Goal: Download file/media

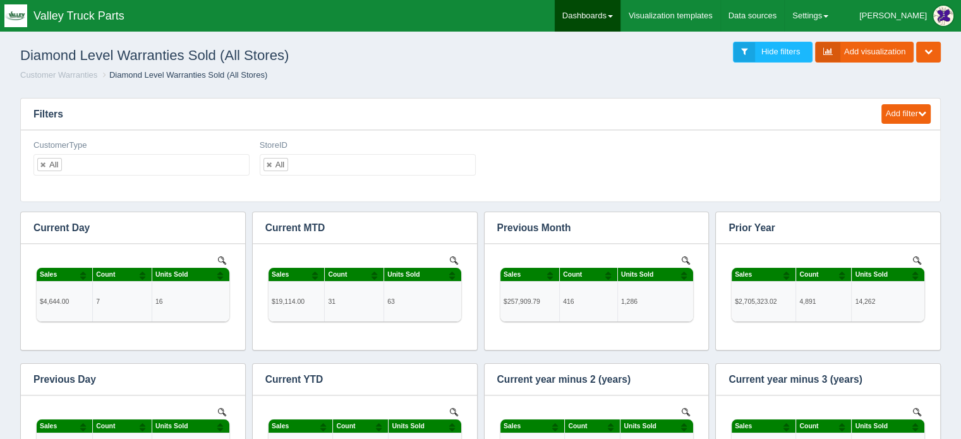
click at [619, 12] on link "Dashboards" at bounding box center [588, 16] width 66 height 32
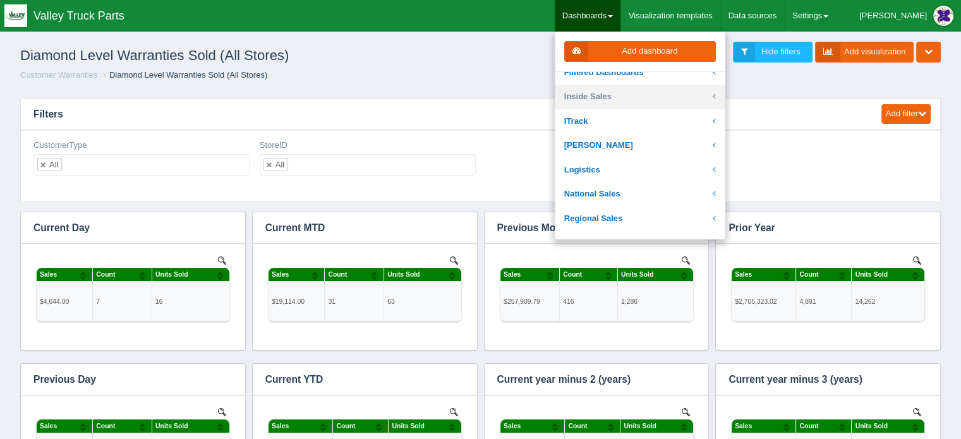
scroll to position [253, 0]
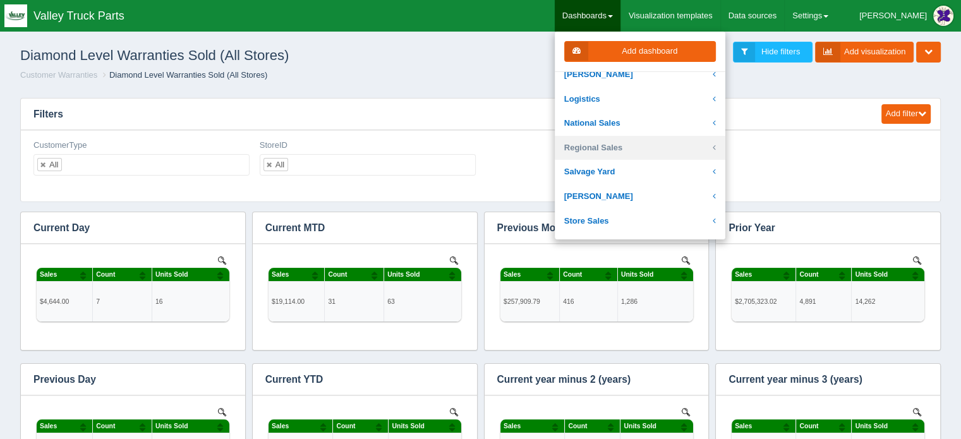
click at [637, 145] on link "Regional Sales" at bounding box center [640, 148] width 171 height 25
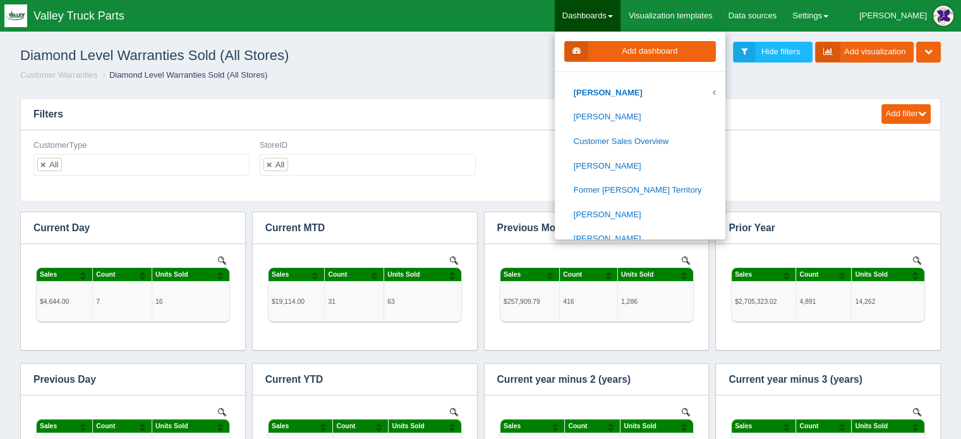
scroll to position [442, 0]
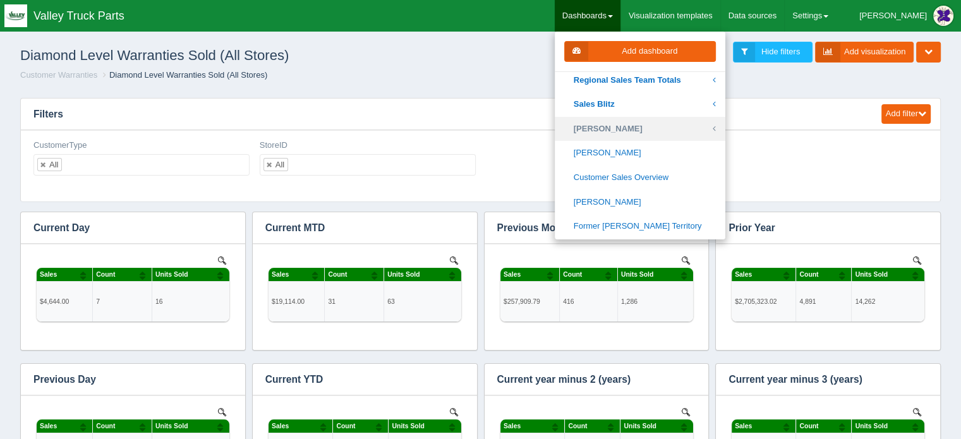
click at [641, 126] on link "[PERSON_NAME]" at bounding box center [640, 129] width 171 height 25
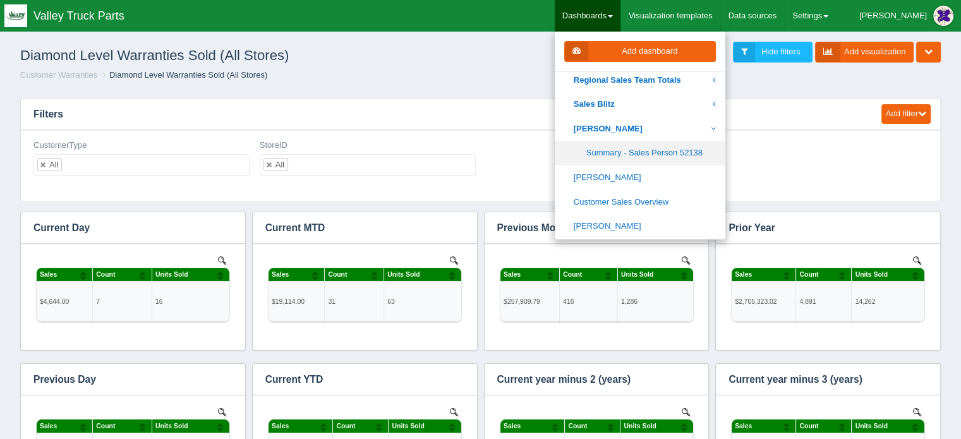
click at [653, 151] on link "Summary - Sales Person 52138" at bounding box center [640, 153] width 171 height 25
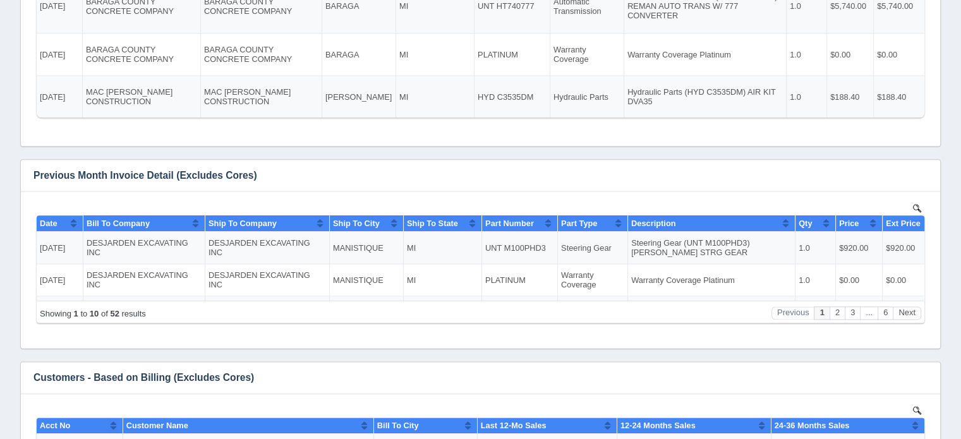
scroll to position [1524, 0]
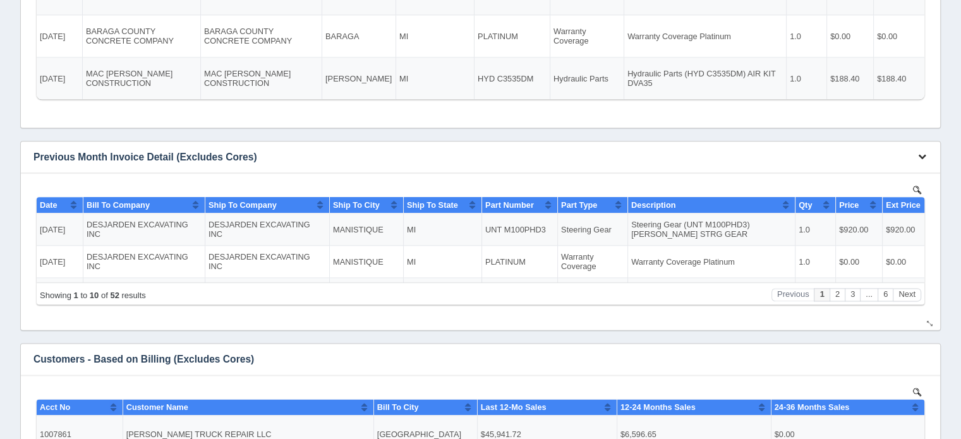
click at [922, 155] on icon "button" at bounding box center [922, 156] width 8 height 8
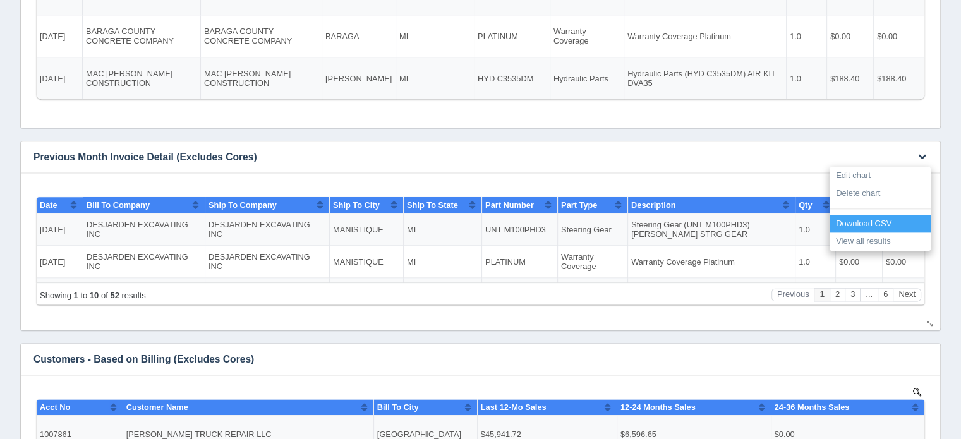
click at [865, 219] on link "Download CSV" at bounding box center [880, 224] width 101 height 18
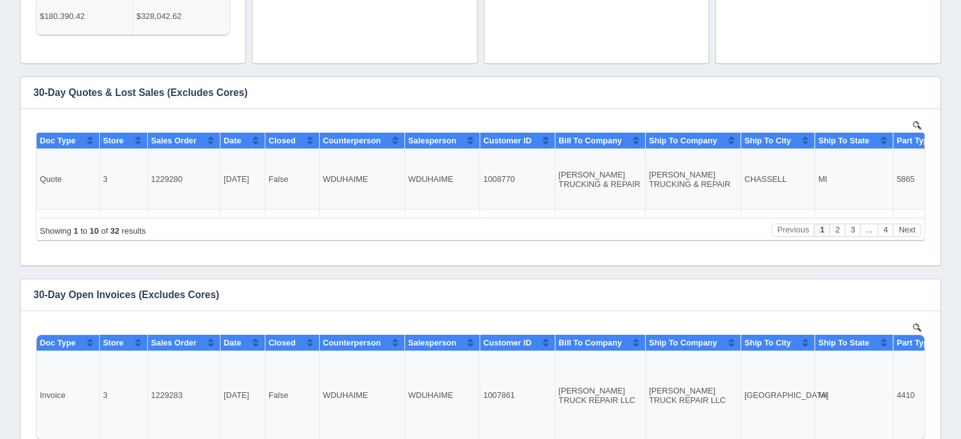
scroll to position [0, 0]
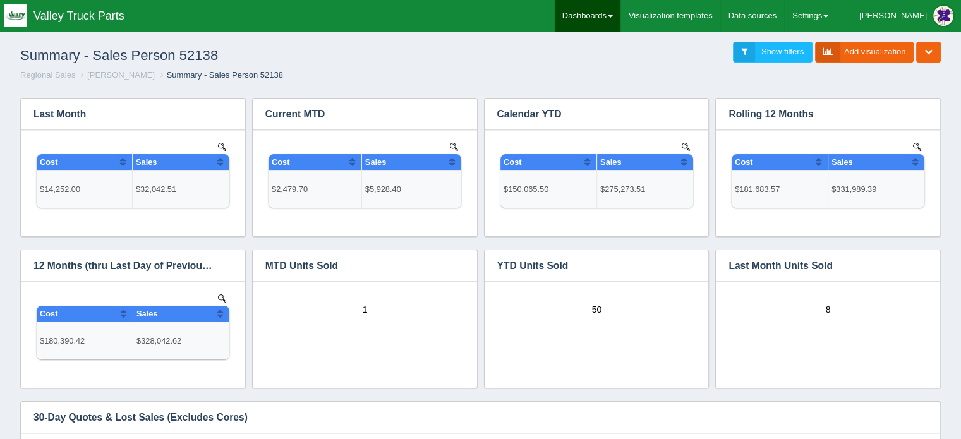
click at [620, 15] on link "Dashboards" at bounding box center [588, 16] width 66 height 32
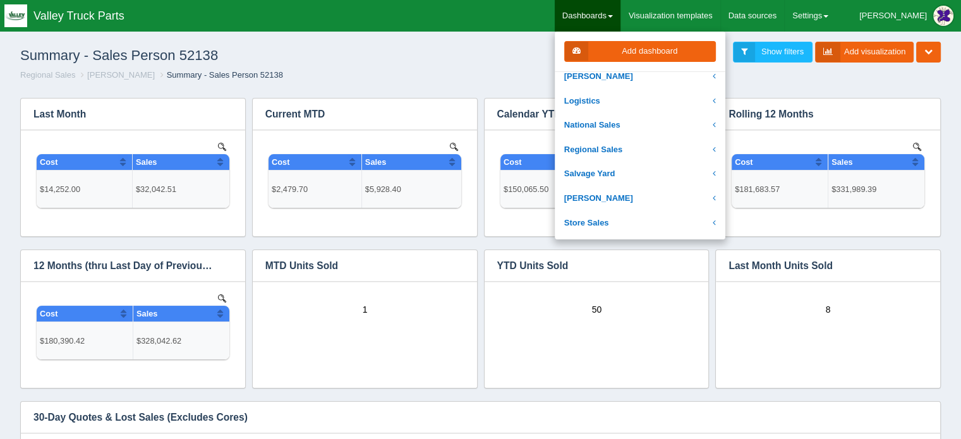
scroll to position [253, 0]
click at [636, 145] on link "Regional Sales" at bounding box center [640, 148] width 171 height 25
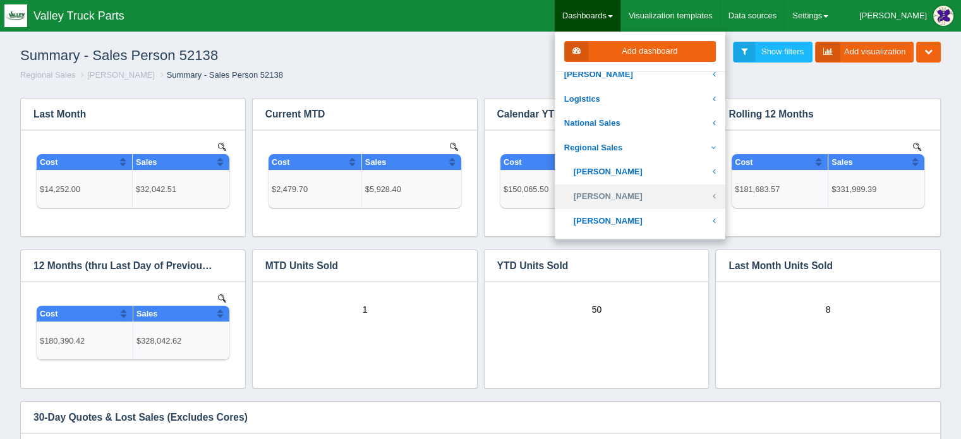
click at [642, 193] on link "[PERSON_NAME]" at bounding box center [640, 196] width 171 height 25
click at [651, 218] on link "Summary - Sales Person 52470" at bounding box center [640, 221] width 171 height 25
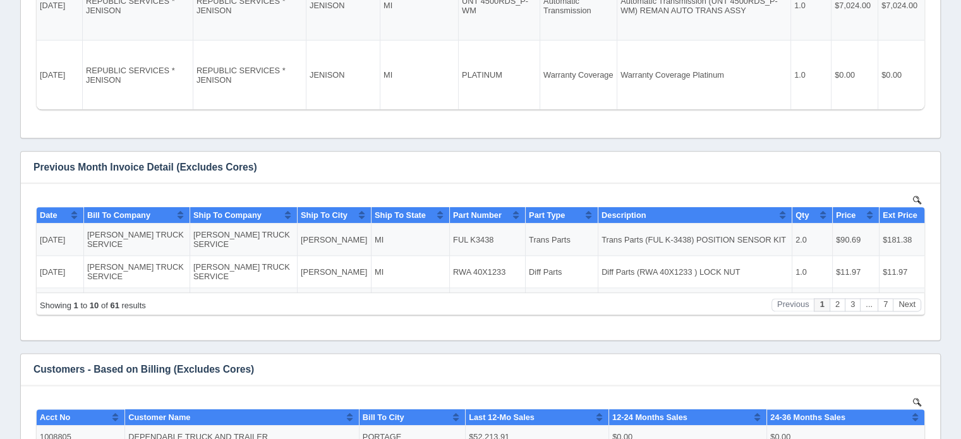
scroll to position [1516, 0]
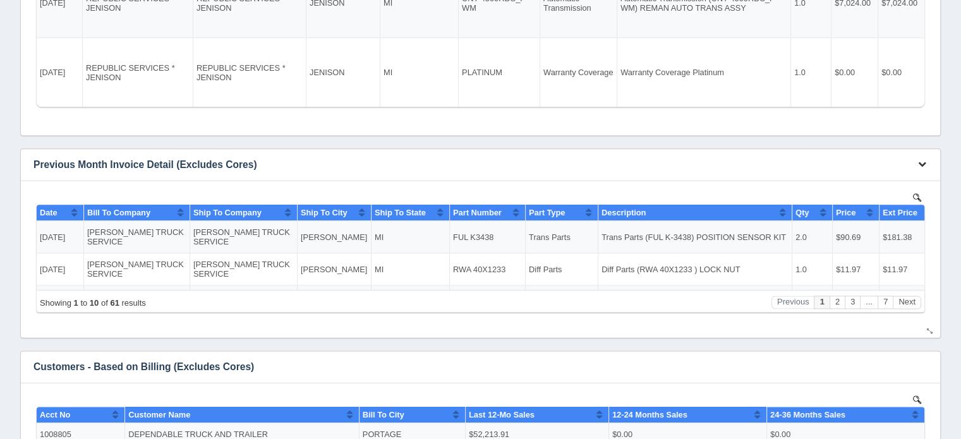
click at [924, 160] on icon "button" at bounding box center [922, 164] width 8 height 8
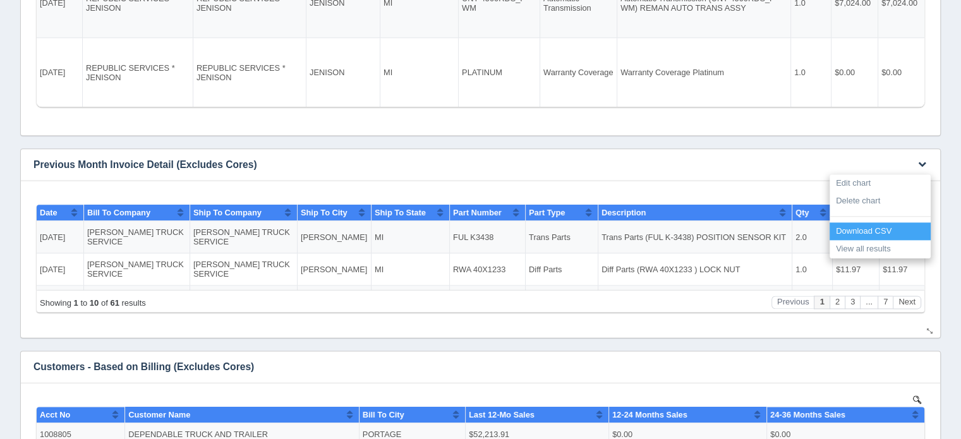
click at [864, 232] on link "Download CSV" at bounding box center [880, 231] width 101 height 18
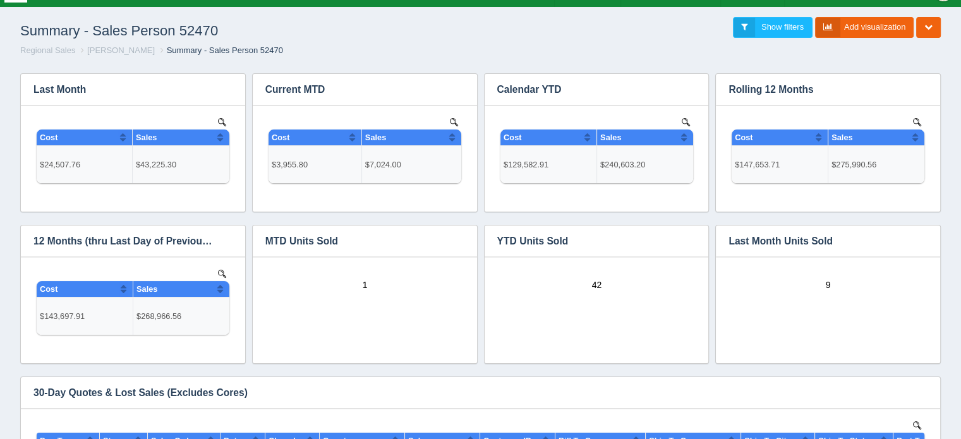
scroll to position [0, 0]
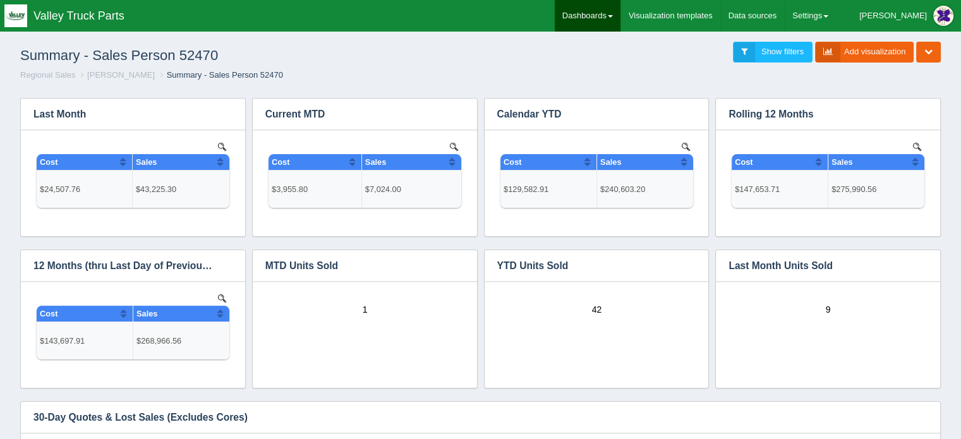
click at [620, 14] on link "Dashboards" at bounding box center [588, 16] width 66 height 32
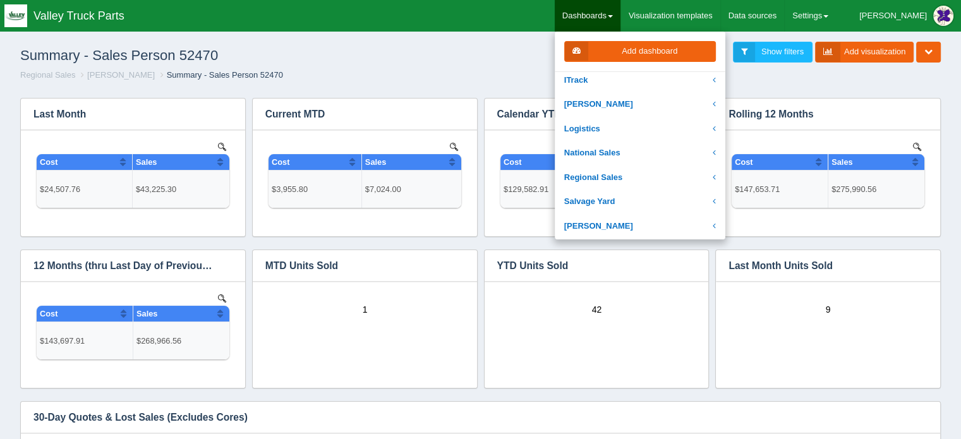
scroll to position [253, 0]
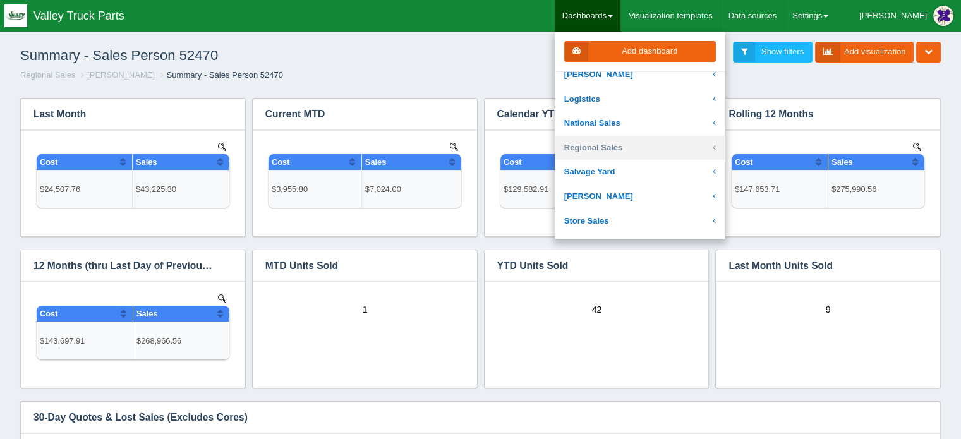
click at [630, 149] on link "Regional Sales" at bounding box center [640, 148] width 171 height 25
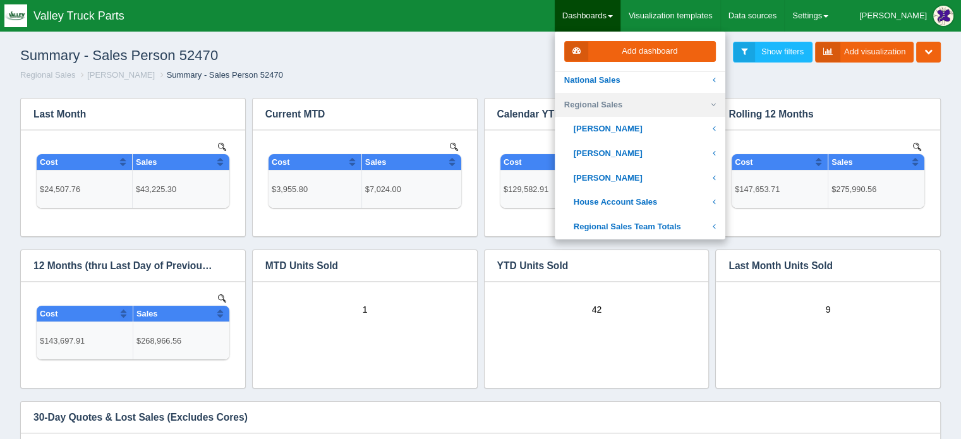
scroll to position [316, 0]
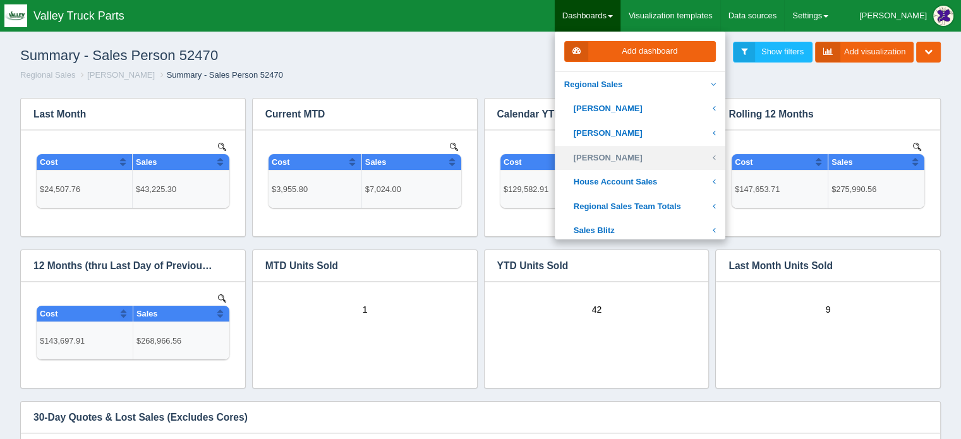
click at [634, 157] on link "[PERSON_NAME]" at bounding box center [640, 158] width 171 height 25
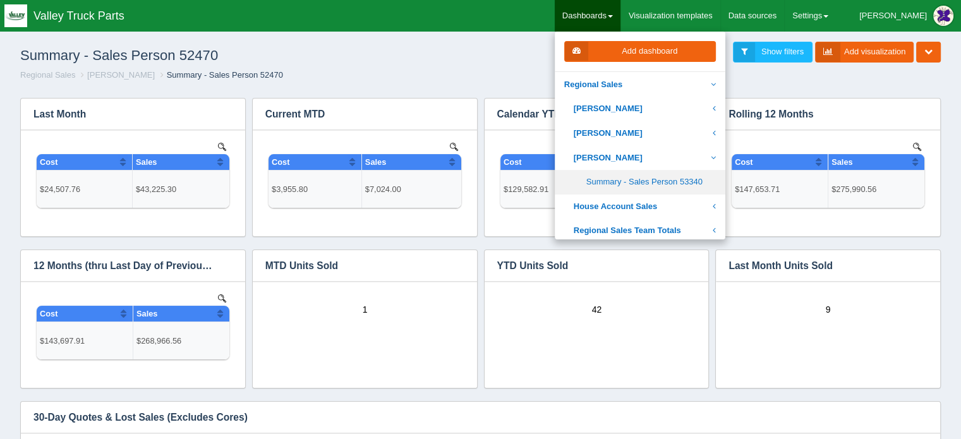
click at [651, 183] on link "Summary - Sales Person 53340" at bounding box center [640, 182] width 171 height 25
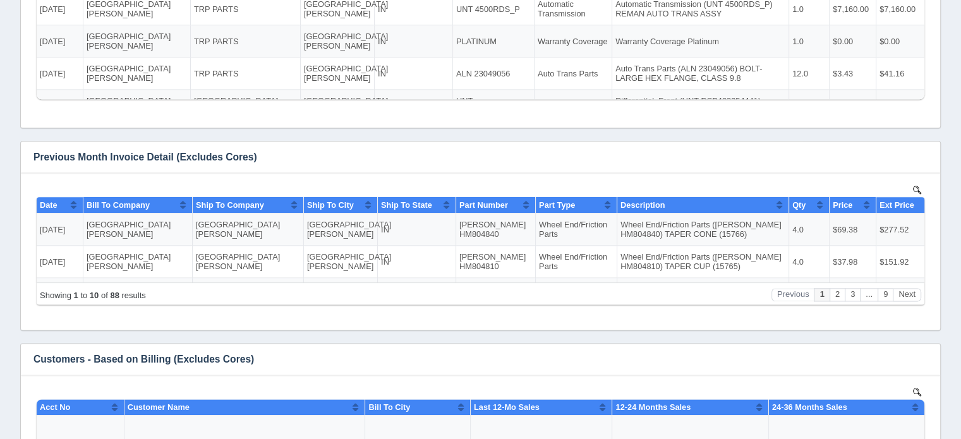
scroll to position [1529, 0]
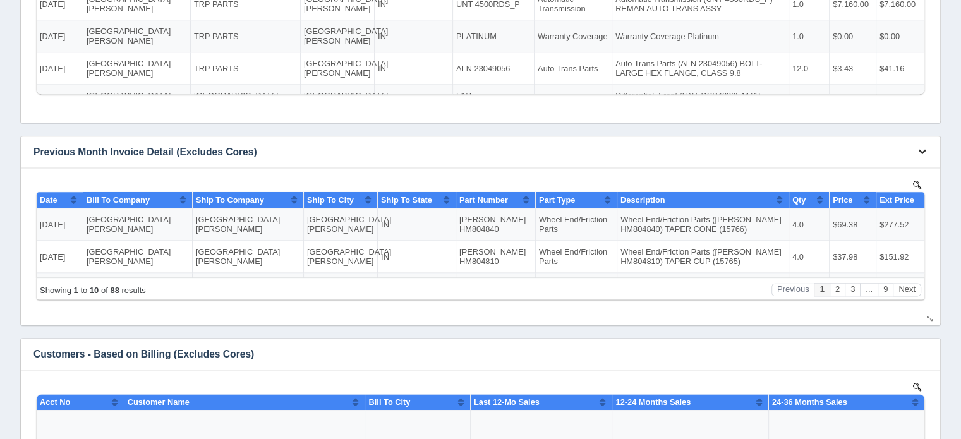
click at [921, 150] on icon "button" at bounding box center [922, 151] width 8 height 8
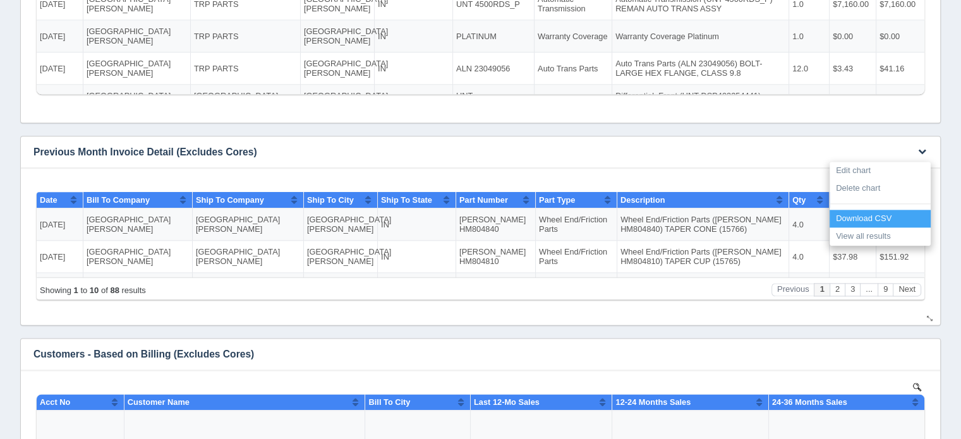
click at [868, 218] on link "Download CSV" at bounding box center [880, 219] width 101 height 18
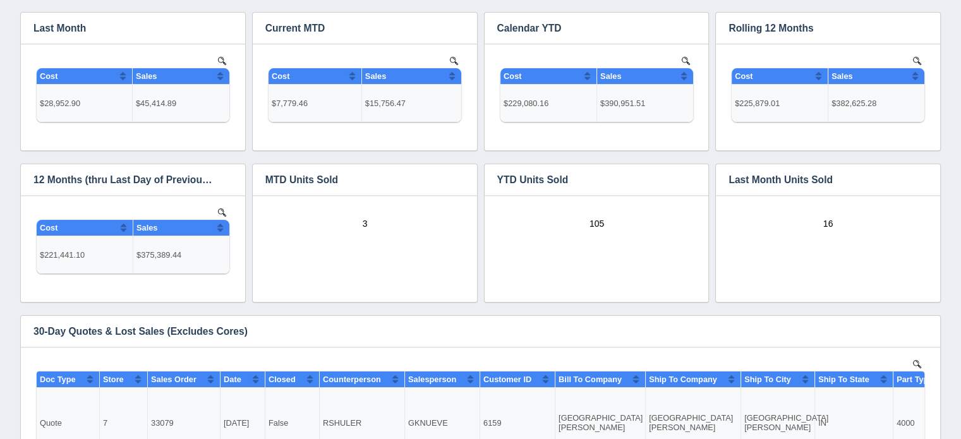
scroll to position [0, 0]
